Goal: Find specific page/section: Find specific page/section

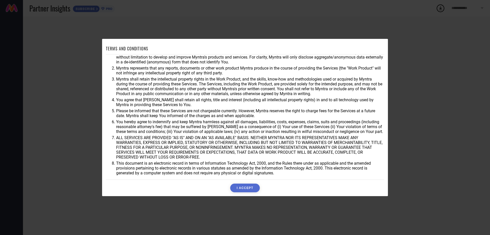
scroll to position [14, 0]
click at [244, 190] on button "I ACCEPT" at bounding box center [244, 187] width 29 height 9
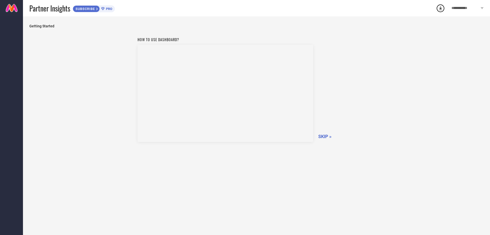
click at [321, 136] on span "SKIP »" at bounding box center [324, 135] width 13 height 5
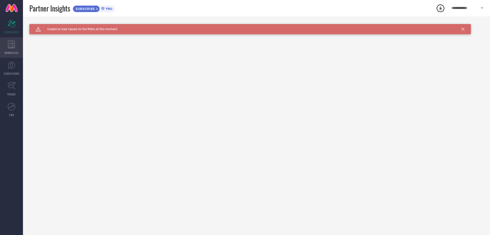
click at [14, 47] on icon at bounding box center [11, 45] width 7 height 8
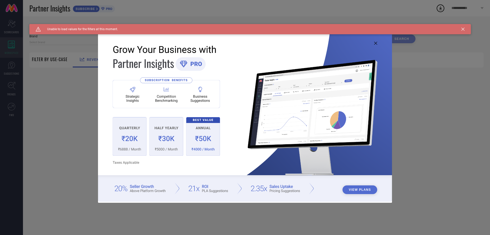
type input "1 STOP FASHION"
type input "All"
click at [376, 42] on icon at bounding box center [375, 43] width 3 height 3
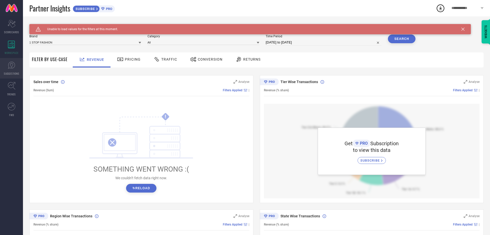
click at [8, 69] on link "SUGGESTIONS" at bounding box center [11, 68] width 23 height 20
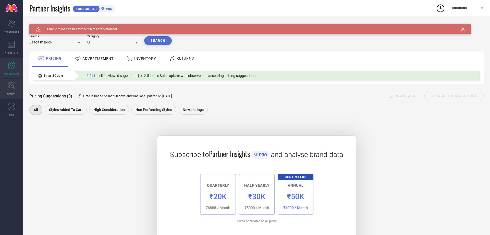
click at [11, 87] on icon at bounding box center [12, 86] width 8 height 8
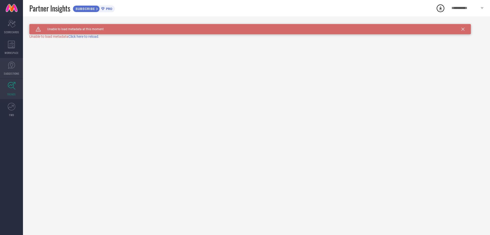
click at [11, 74] on span "SUGGESTIONS" at bounding box center [12, 73] width 16 height 4
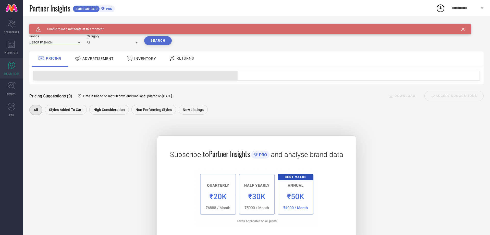
click at [55, 43] on input at bounding box center [54, 42] width 51 height 5
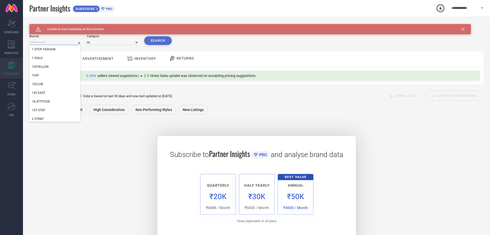
click at [55, 43] on input at bounding box center [54, 42] width 51 height 5
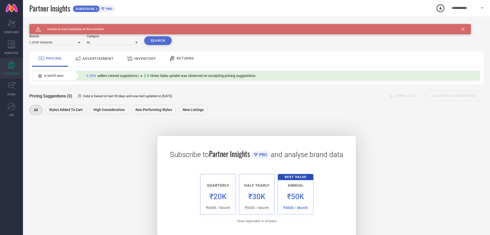
click at [98, 56] on div "ADVERTISEMENT" at bounding box center [94, 58] width 41 height 9
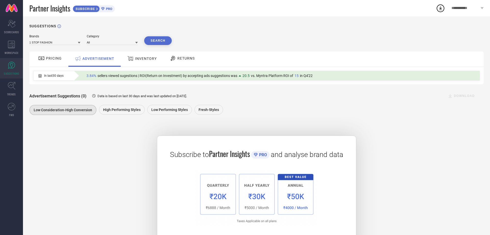
click at [133, 60] on icon at bounding box center [130, 58] width 6 height 7
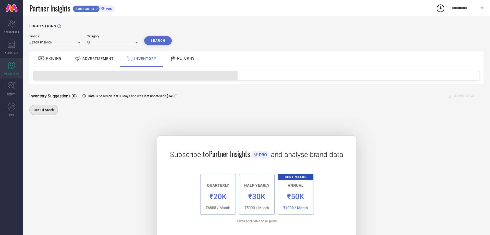
click at [58, 55] on div "PRICING" at bounding box center [50, 58] width 26 height 9
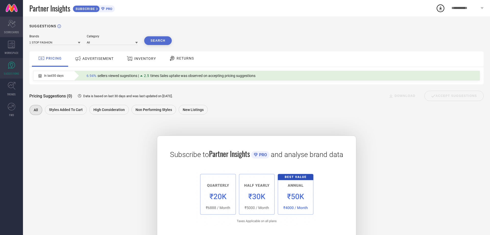
click at [10, 30] on div "Scorecard SCORECARDS" at bounding box center [11, 27] width 23 height 20
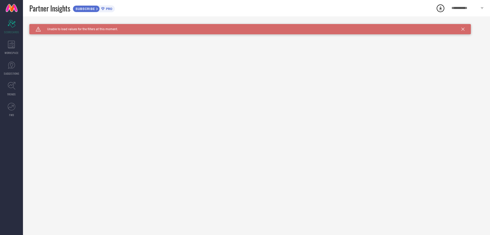
click at [17, 13] on link at bounding box center [11, 8] width 23 height 16
